Goal: Use online tool/utility: Utilize a website feature to perform a specific function

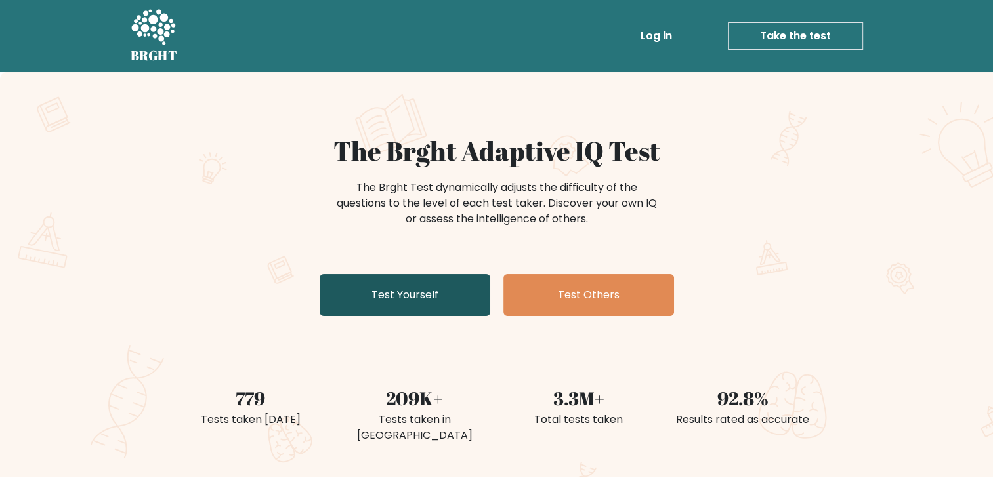
click at [427, 295] on link "Test Yourself" at bounding box center [405, 295] width 171 height 42
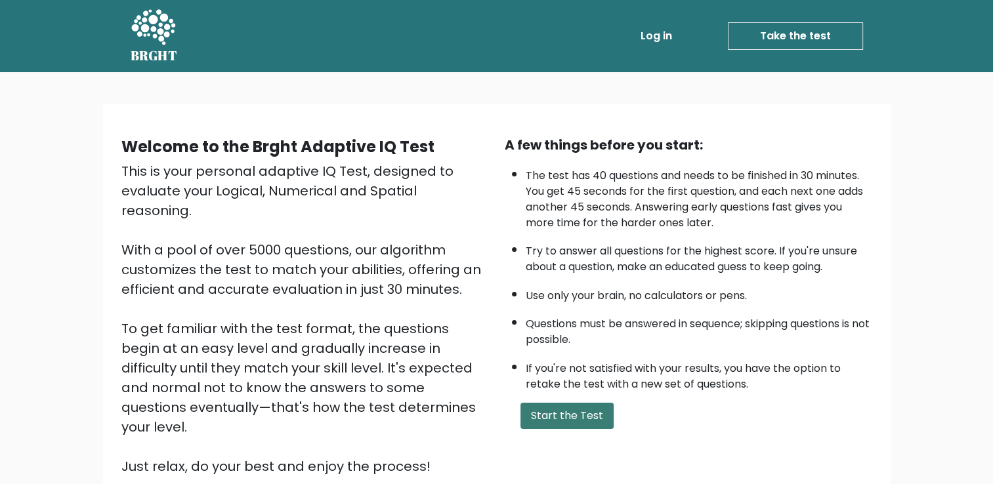
click at [534, 409] on button "Start the Test" at bounding box center [566, 416] width 93 height 26
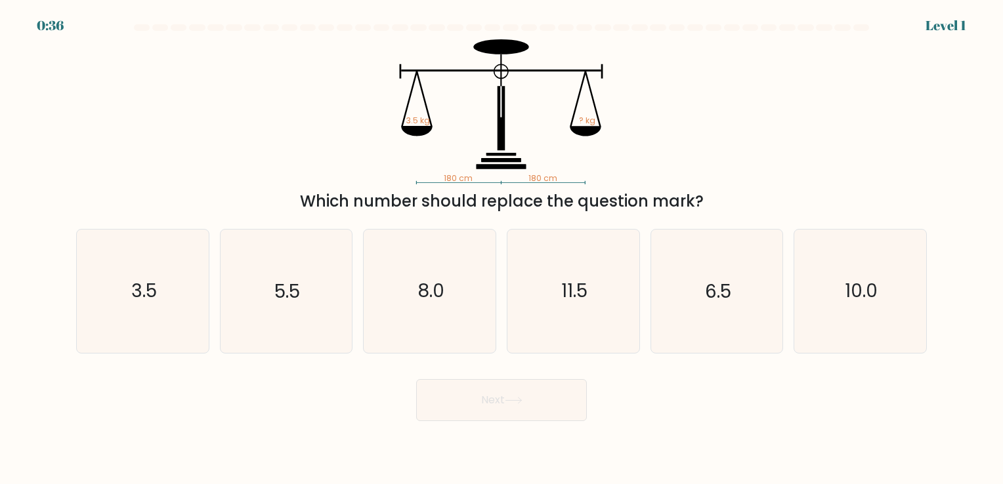
drag, startPoint x: 350, startPoint y: 57, endPoint x: 356, endPoint y: 94, distance: 37.1
click at [356, 94] on icon "180 cm 180 cm 3.5 kg ? kg" at bounding box center [501, 111] width 394 height 145
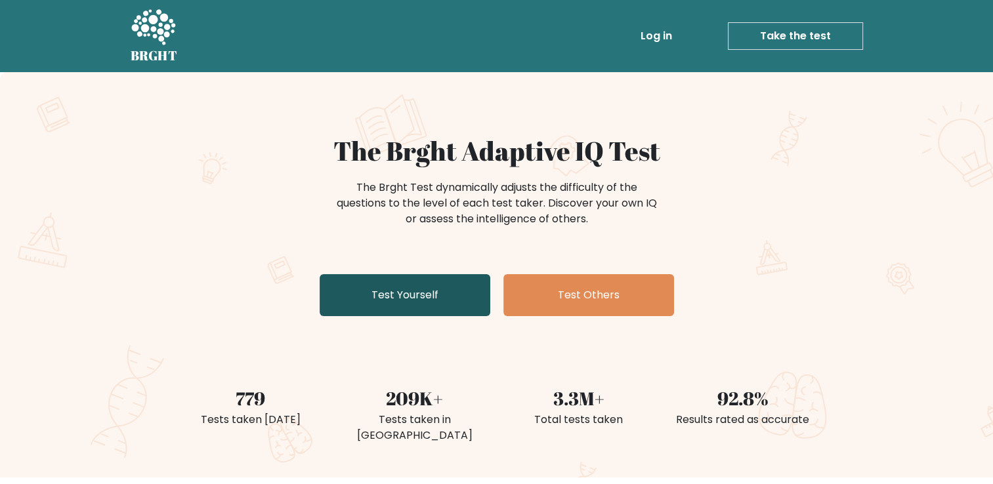
click at [444, 305] on link "Test Yourself" at bounding box center [405, 295] width 171 height 42
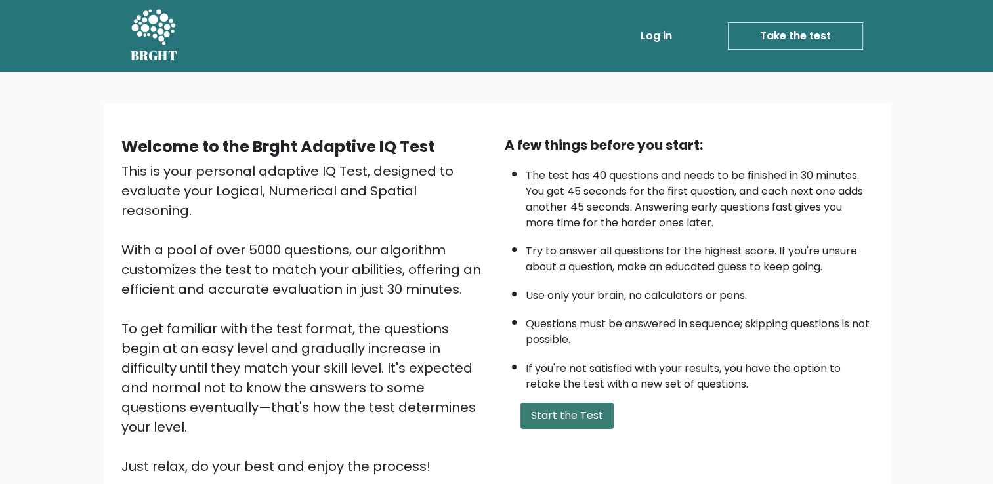
click at [591, 416] on button "Start the Test" at bounding box center [566, 416] width 93 height 26
